Goal: Task Accomplishment & Management: Manage account settings

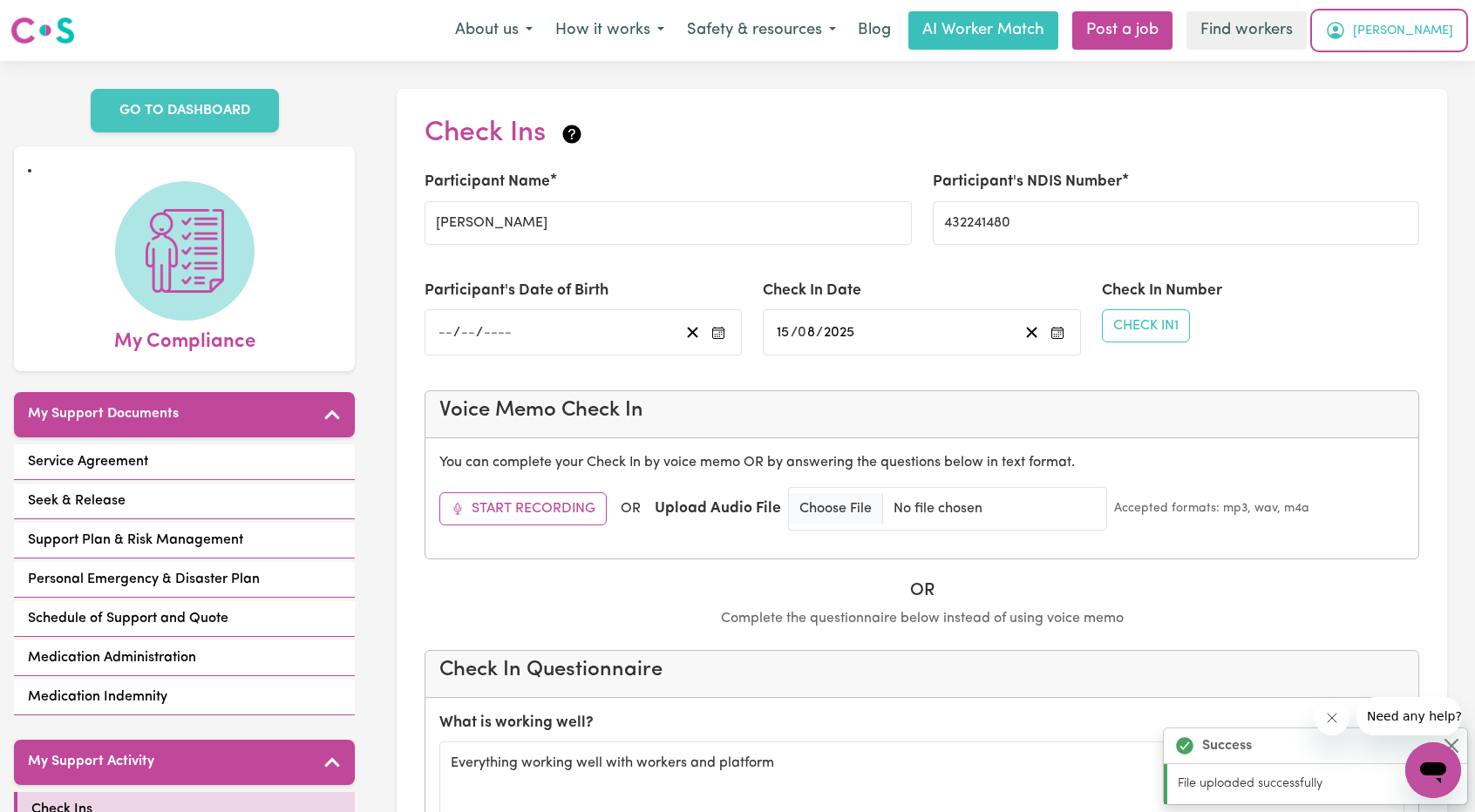
click at [733, 35] on span "Sophie" at bounding box center [1403, 31] width 100 height 19
click at [733, 95] on link "Logout" at bounding box center [1395, 100] width 138 height 33
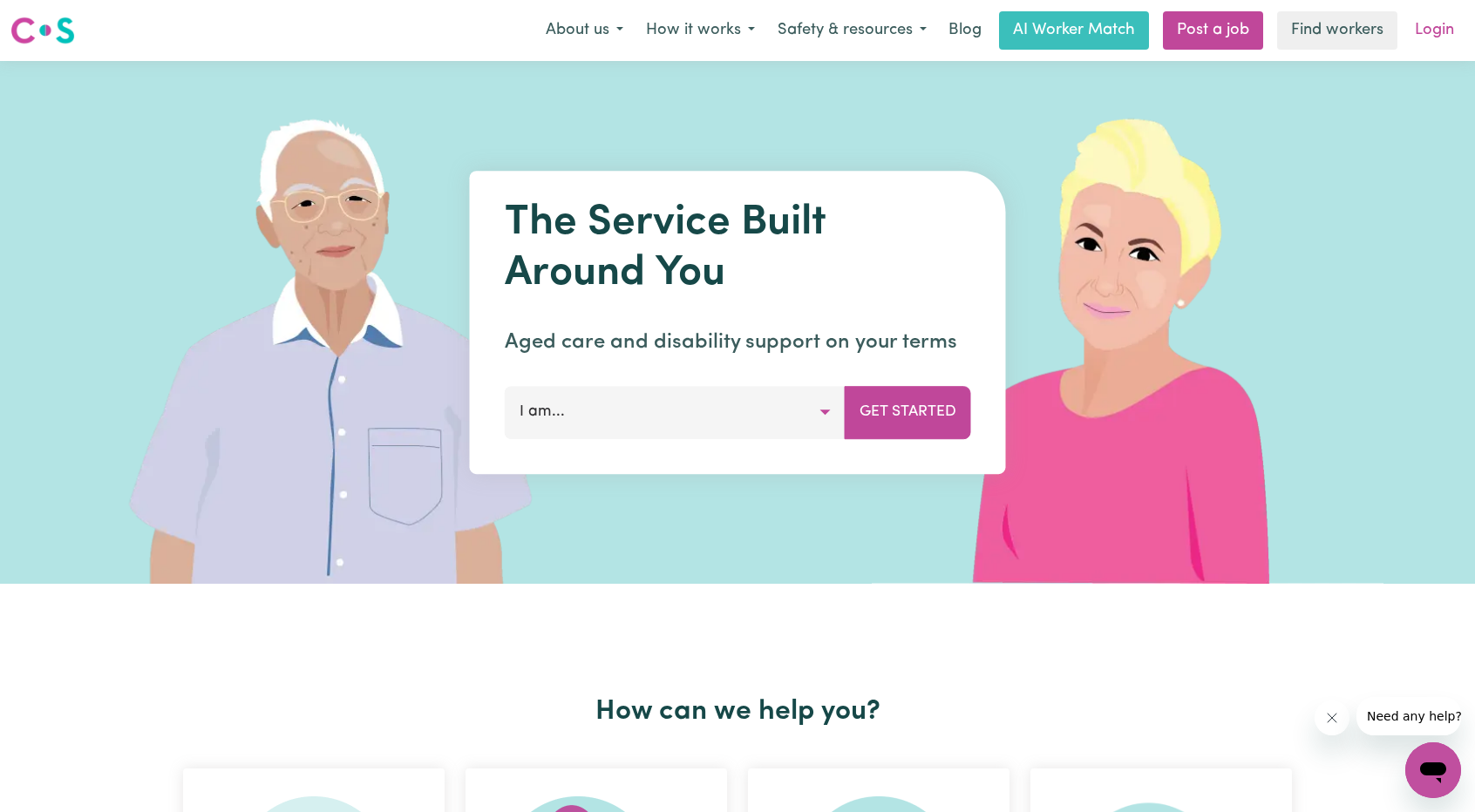
click at [733, 24] on link "Login" at bounding box center [1435, 31] width 60 height 38
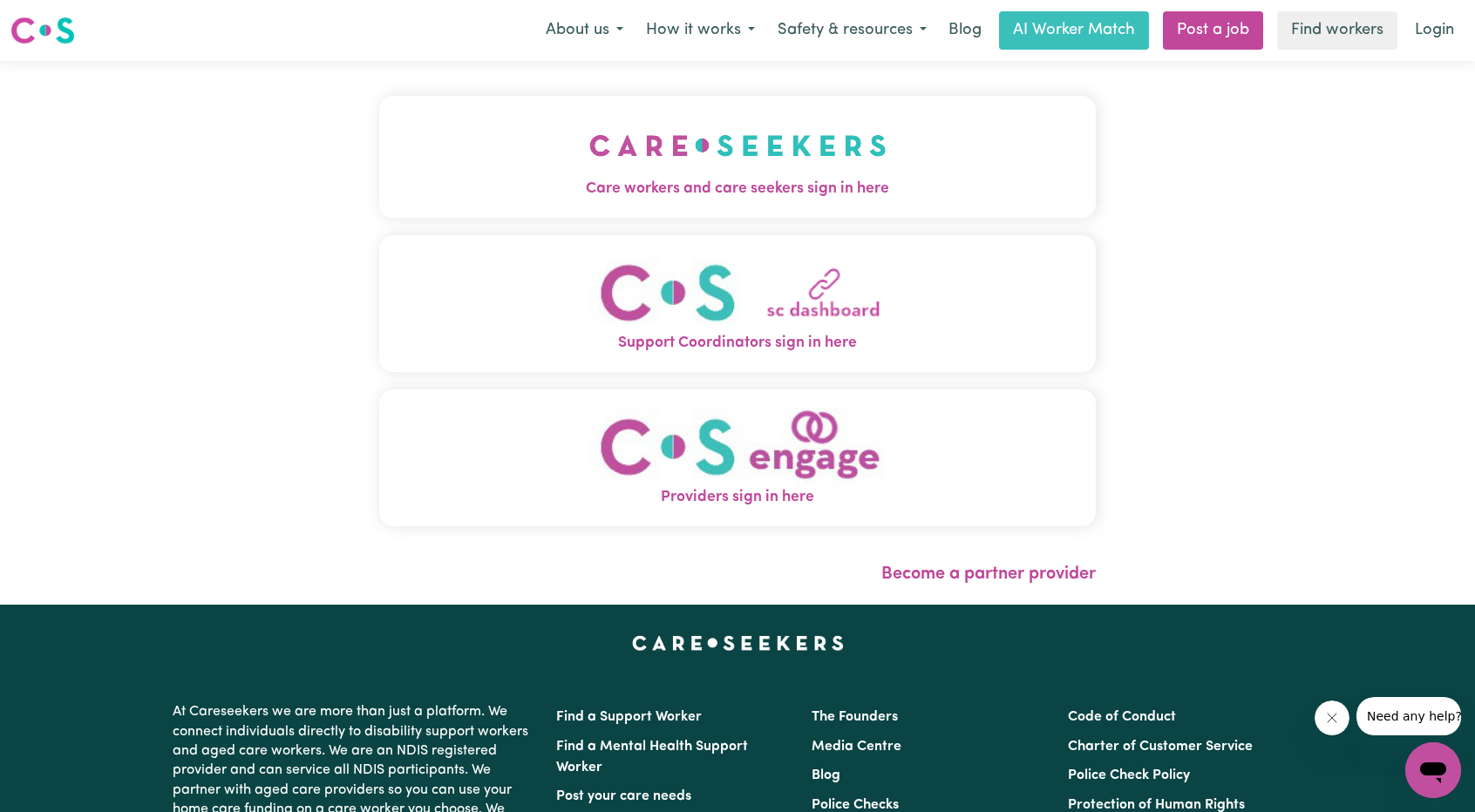
click at [733, 112] on button "Care workers and care seekers sign in here" at bounding box center [738, 156] width 717 height 122
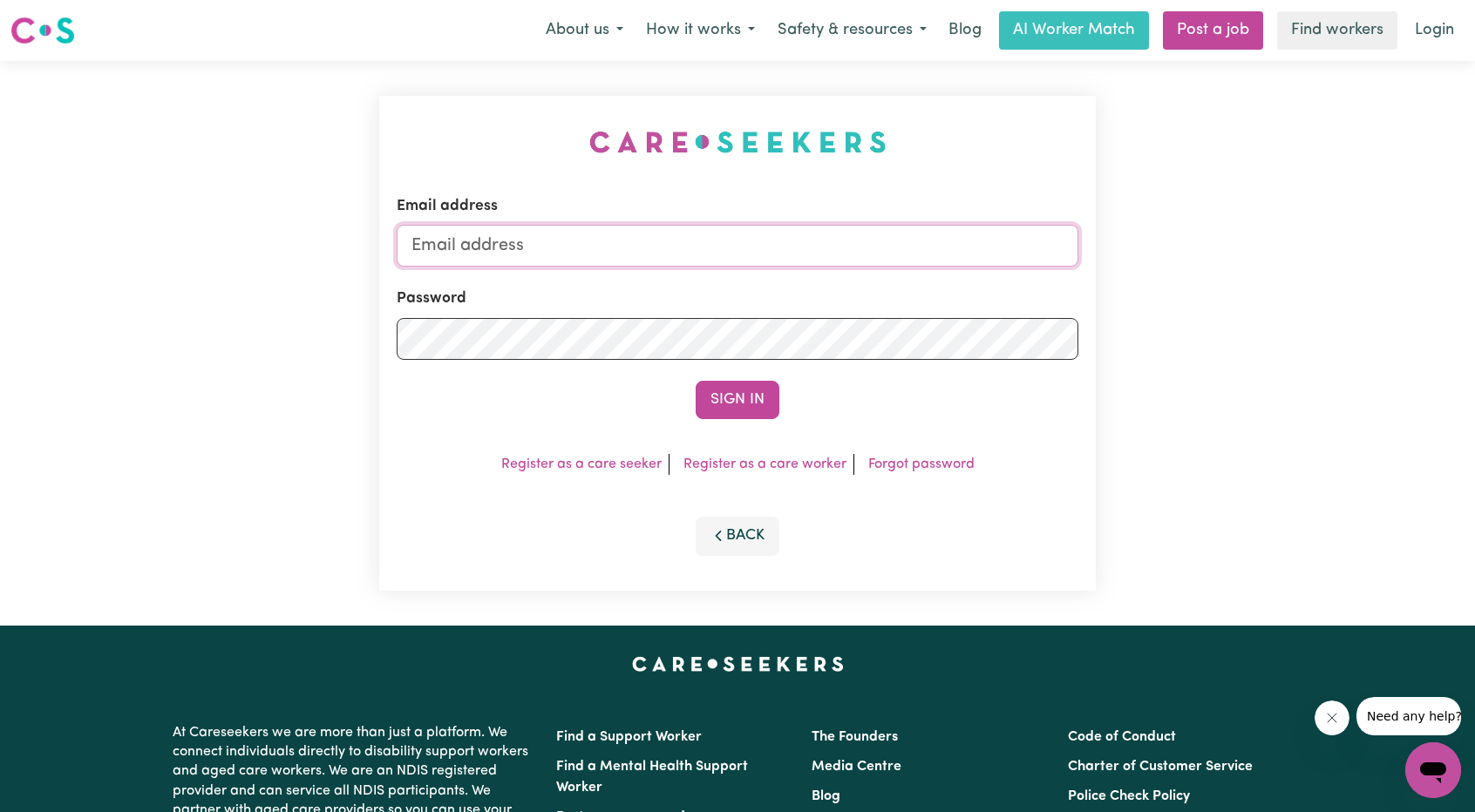
click at [733, 232] on input "Email address" at bounding box center [738, 245] width 681 height 42
drag, startPoint x: 505, startPoint y: 250, endPoint x: 842, endPoint y: 303, distance: 341.1
click at [733, 303] on form "Email address superuser~ethan@careseekers.com.au Password Sign In" at bounding box center [738, 307] width 681 height 224
type input "superuser~watilijiana@gmail.com"
click at [717, 382] on button "Sign In" at bounding box center [738, 400] width 84 height 38
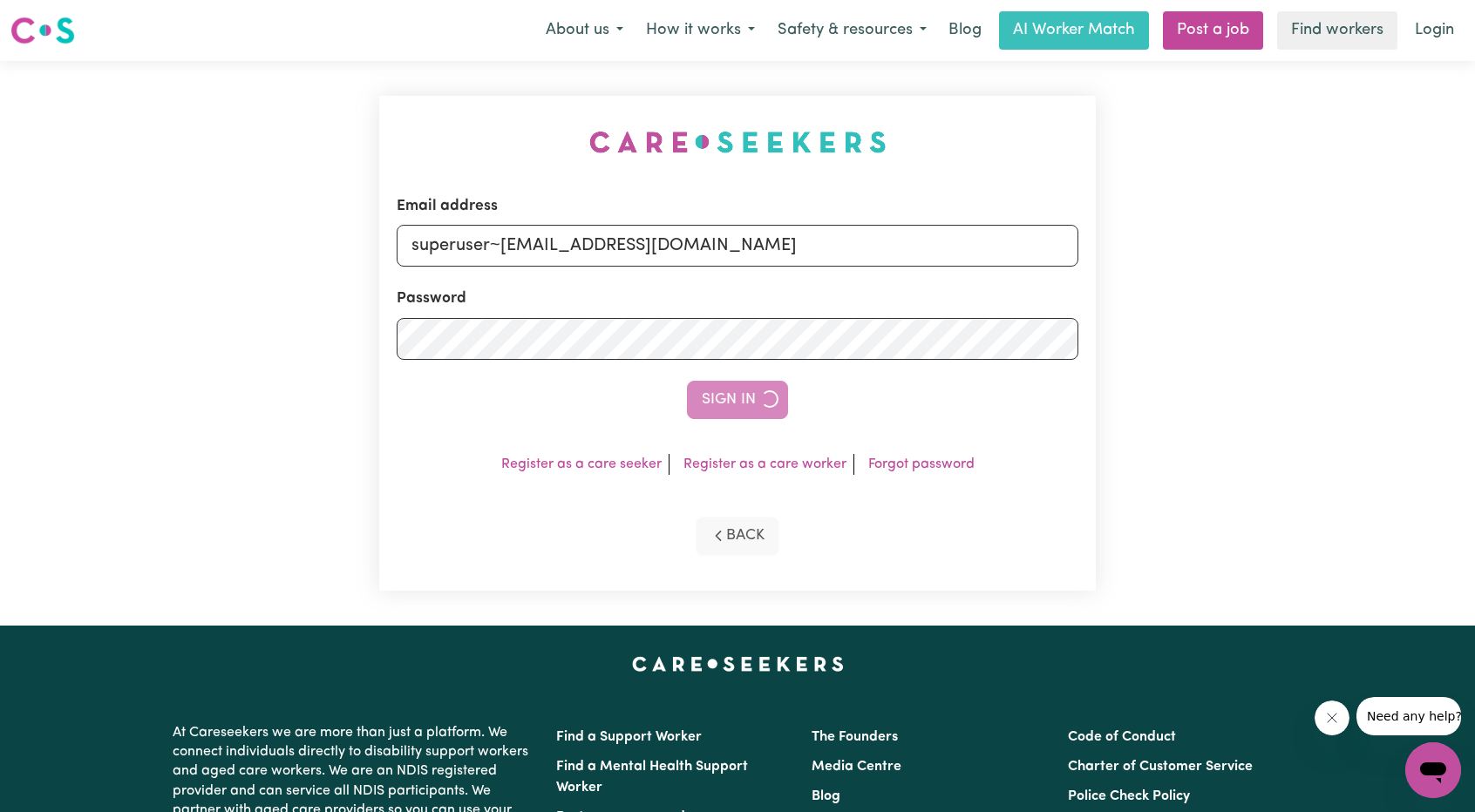
click at [720, 406] on div "Sign In" at bounding box center [738, 400] width 681 height 38
